Goal: Find specific page/section: Find specific page/section

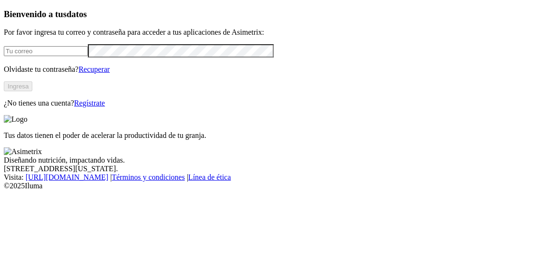
type input "adriana.acevedo@premexcorp.com"
click at [32, 91] on button "Ingresa" at bounding box center [18, 86] width 29 height 10
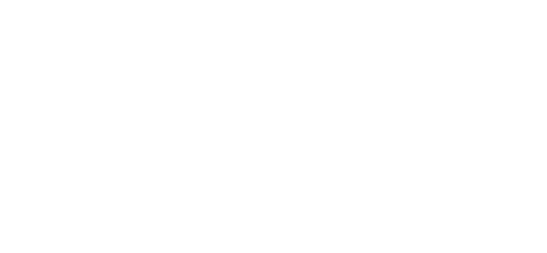
drag, startPoint x: 547, startPoint y: 3, endPoint x: 186, endPoint y: 20, distance: 361.8
